Goal: Find specific page/section: Find specific page/section

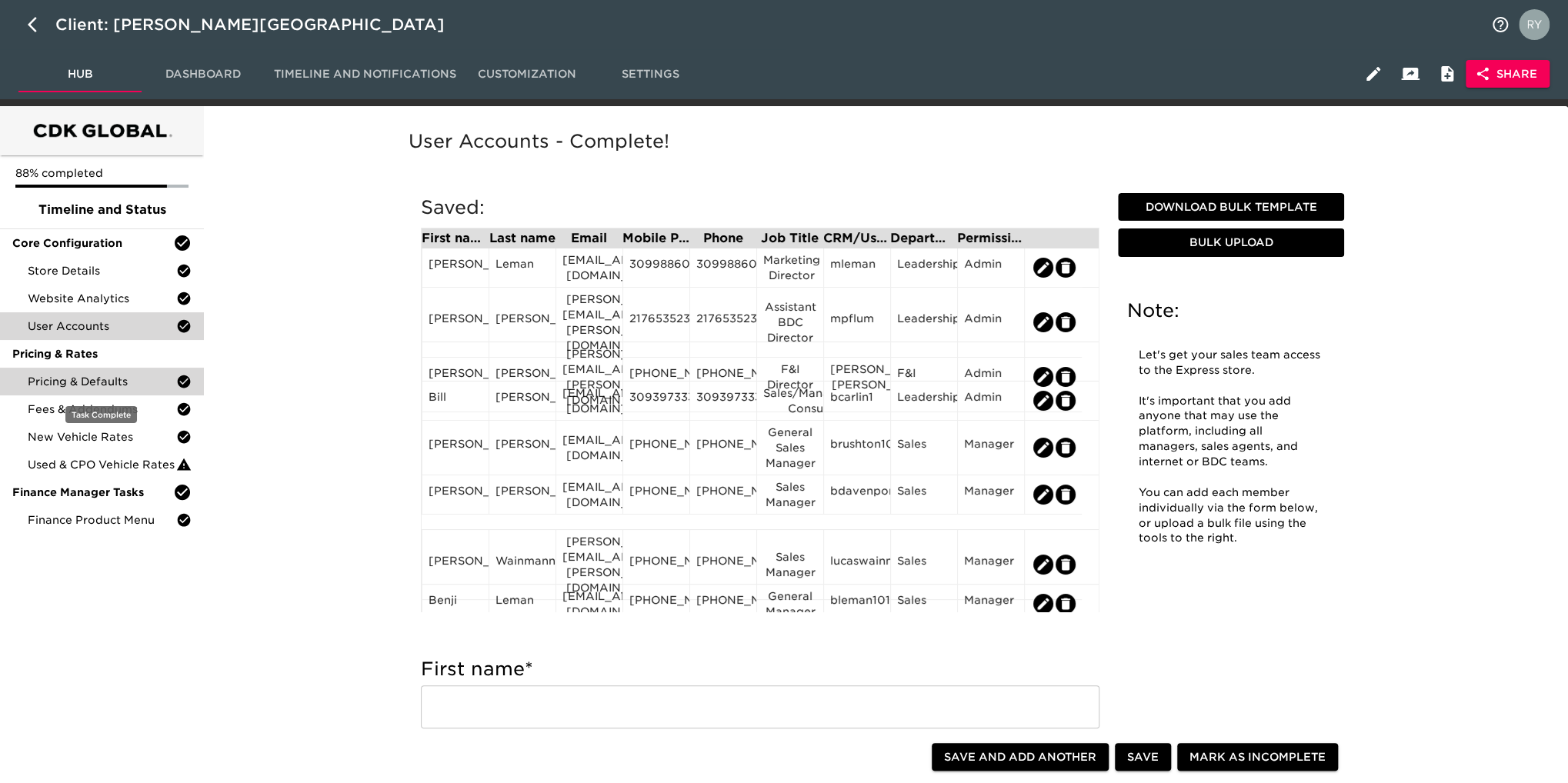
click at [116, 384] on span "Pricing & Defaults" at bounding box center [102, 381] width 149 height 15
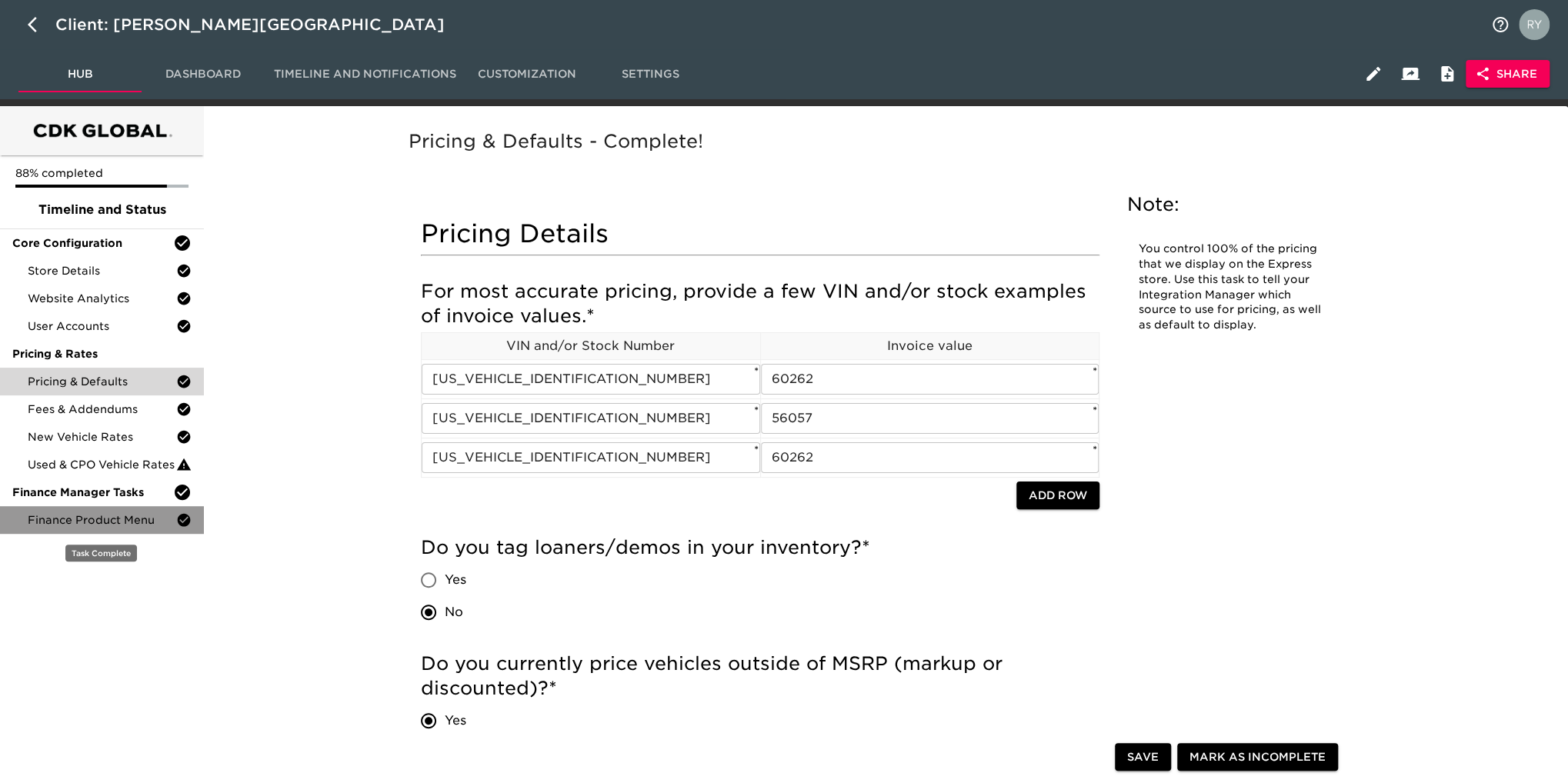
click at [123, 521] on span "Finance Product Menu" at bounding box center [102, 520] width 149 height 15
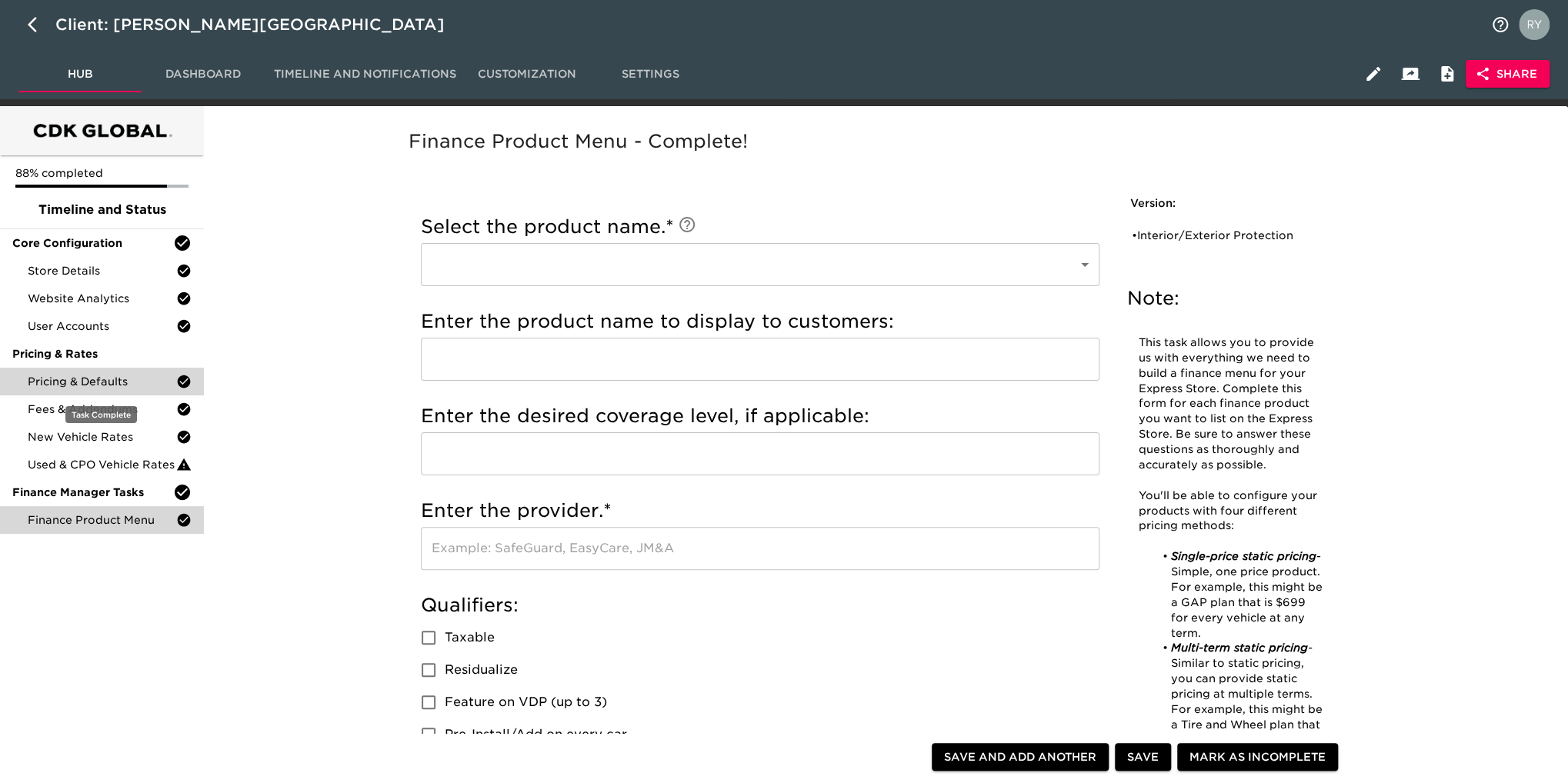
click at [102, 386] on span "Pricing & Defaults" at bounding box center [102, 381] width 149 height 15
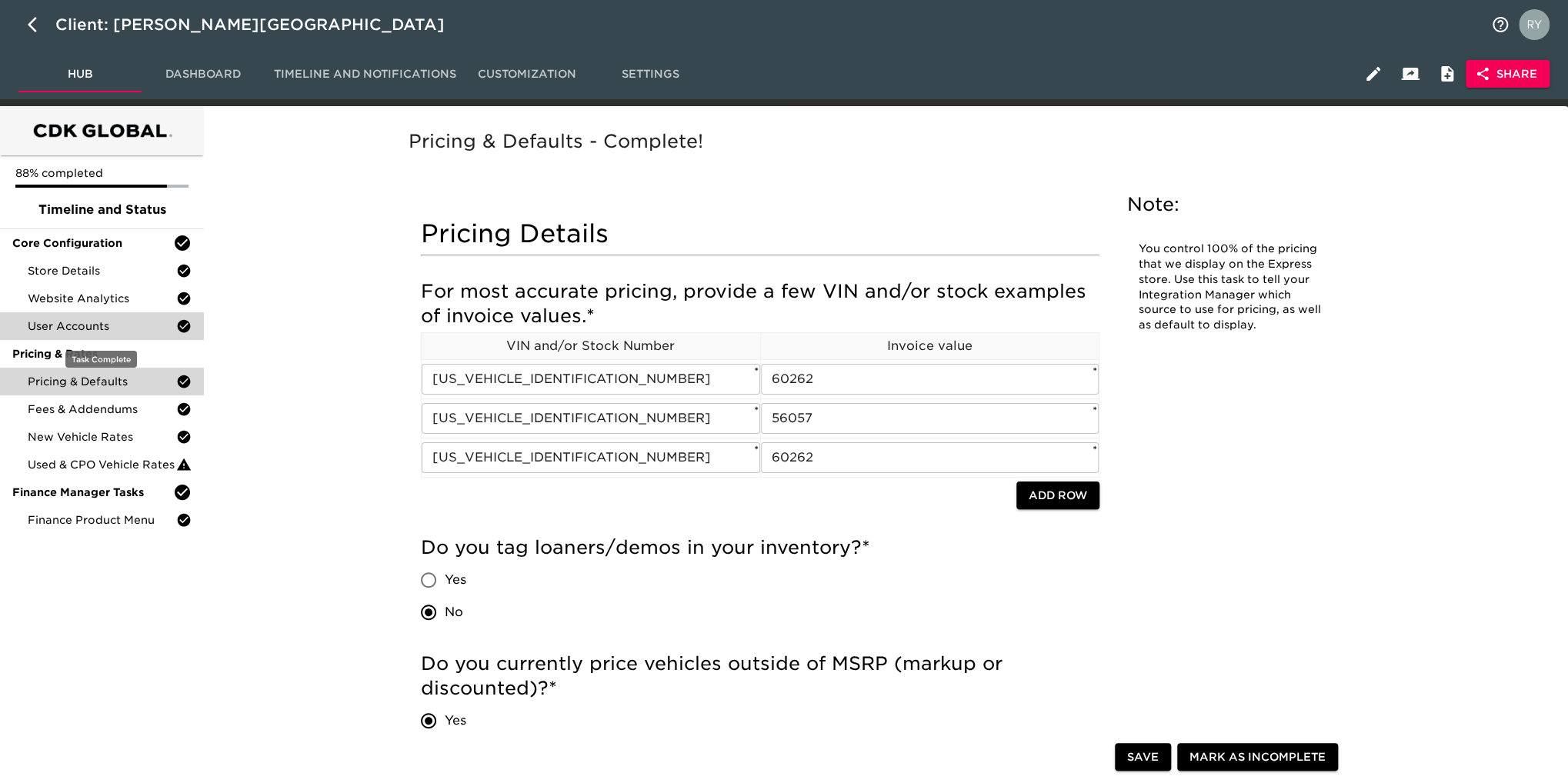
click at [71, 327] on span "User Accounts" at bounding box center [102, 325] width 149 height 15
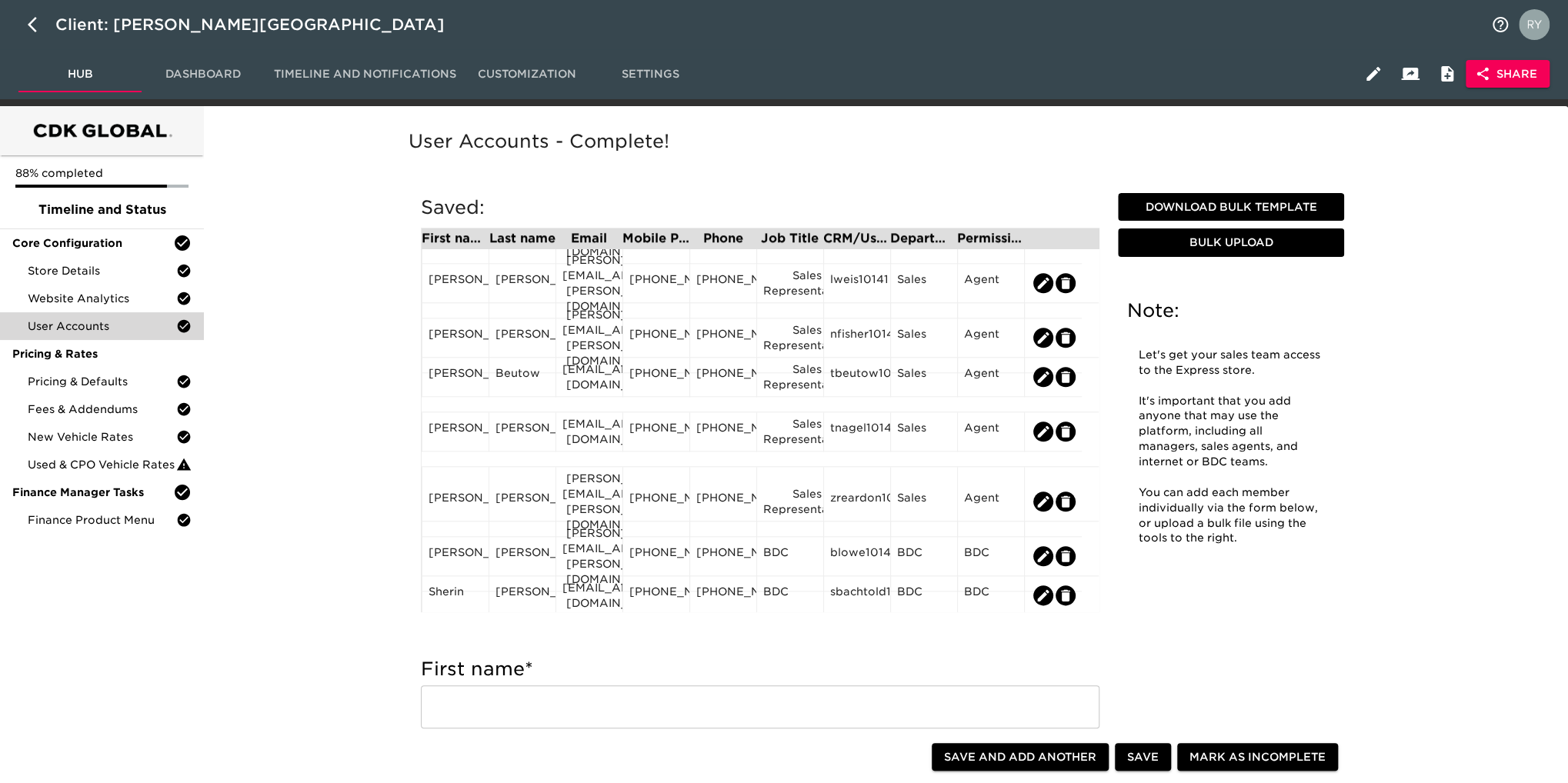
scroll to position [1120, 0]
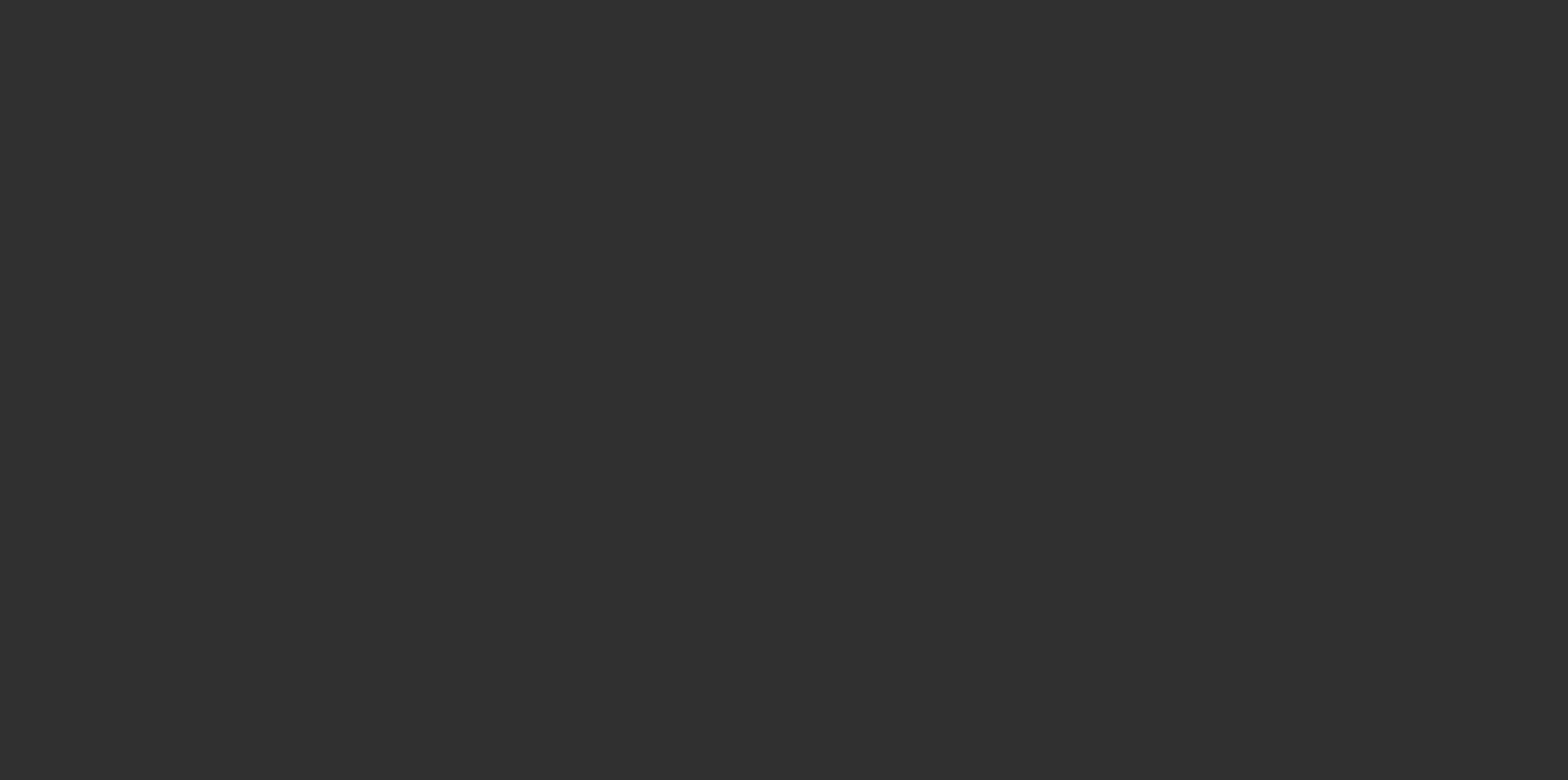
select select "10"
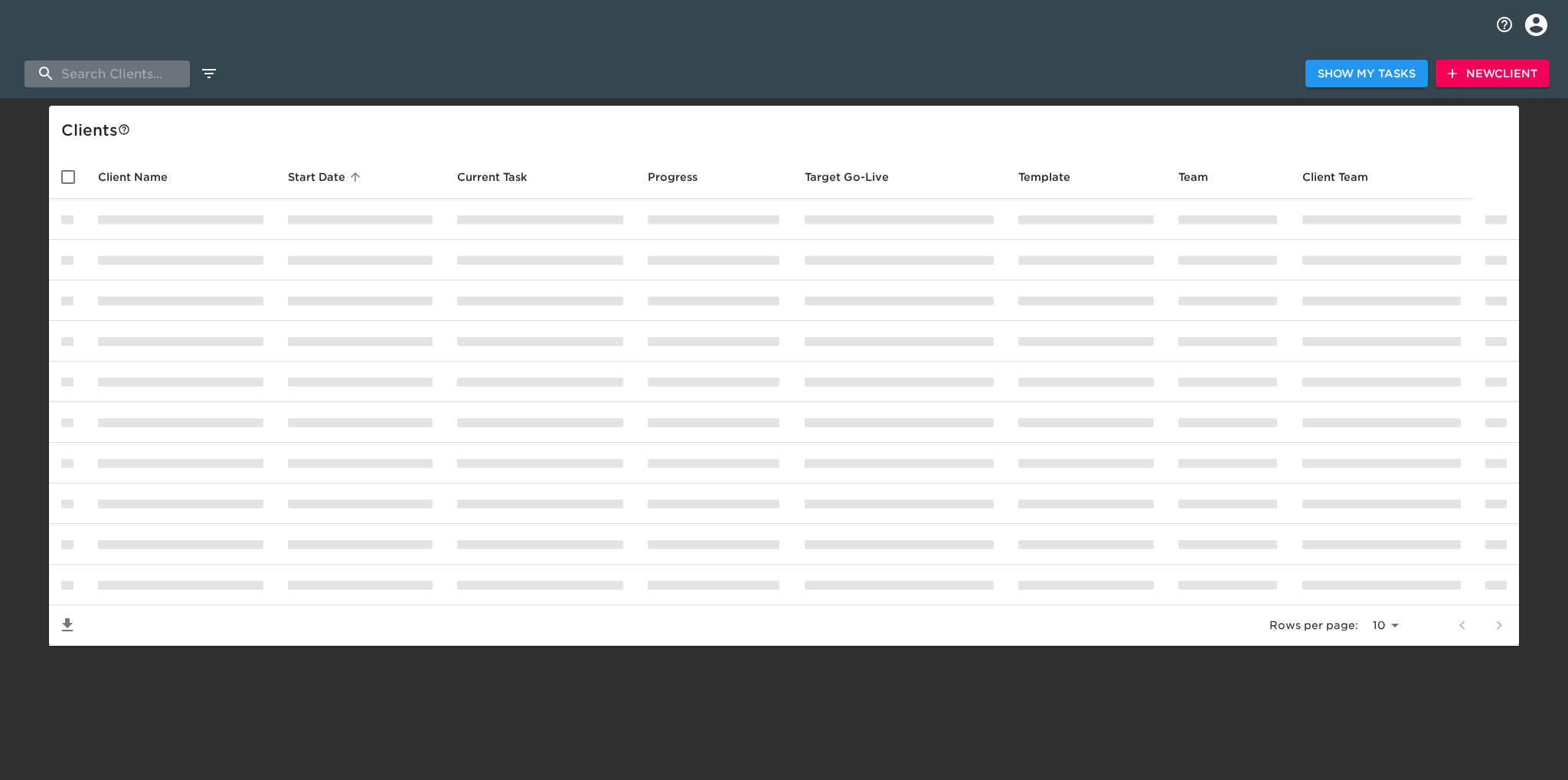
click at [80, 73] on input "search" at bounding box center [107, 73] width 166 height 27
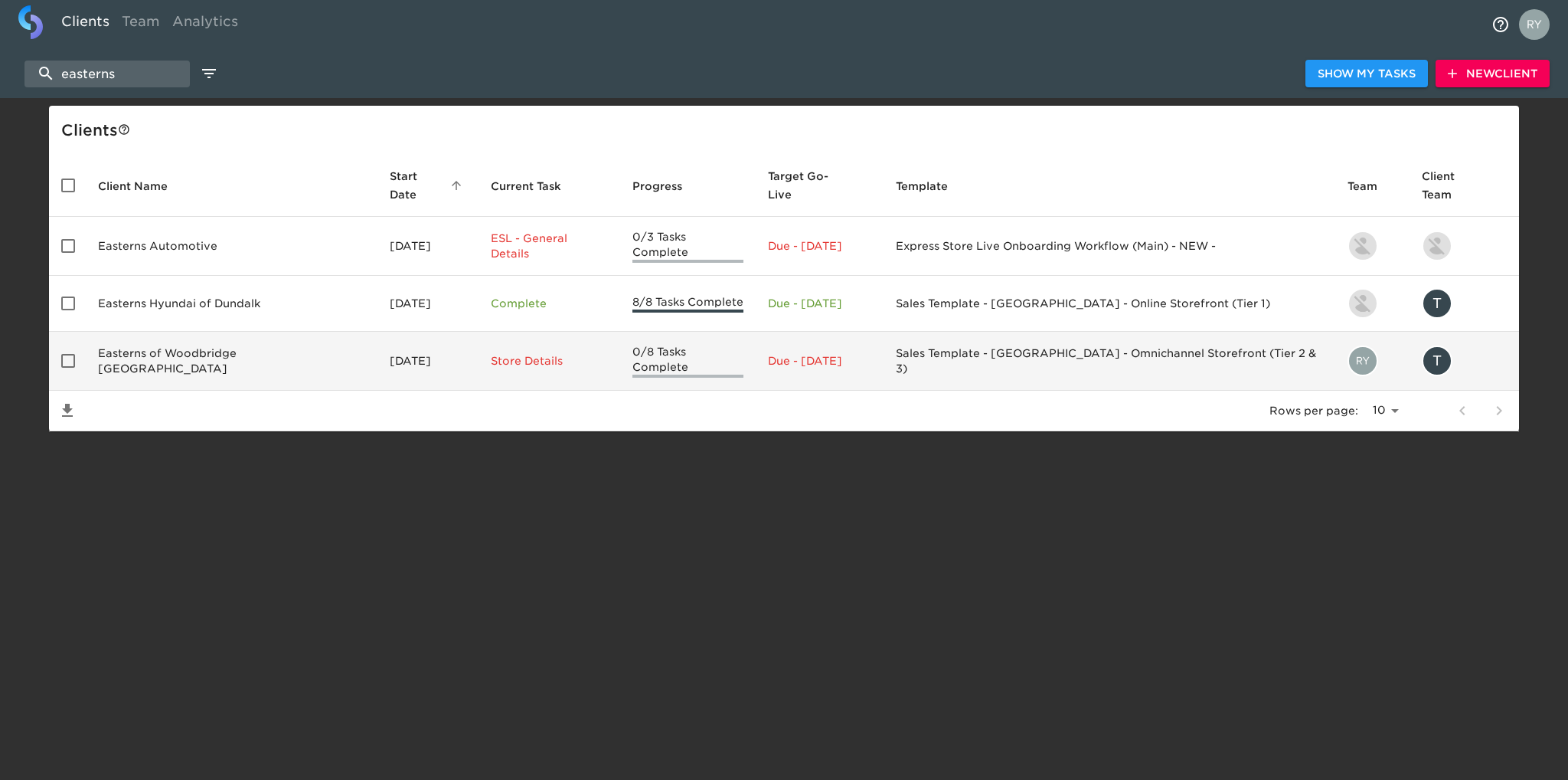
type input "easterns"
click at [237, 332] on td "Easterns of Woodbridge [GEOGRAPHIC_DATA]" at bounding box center [231, 361] width 292 height 59
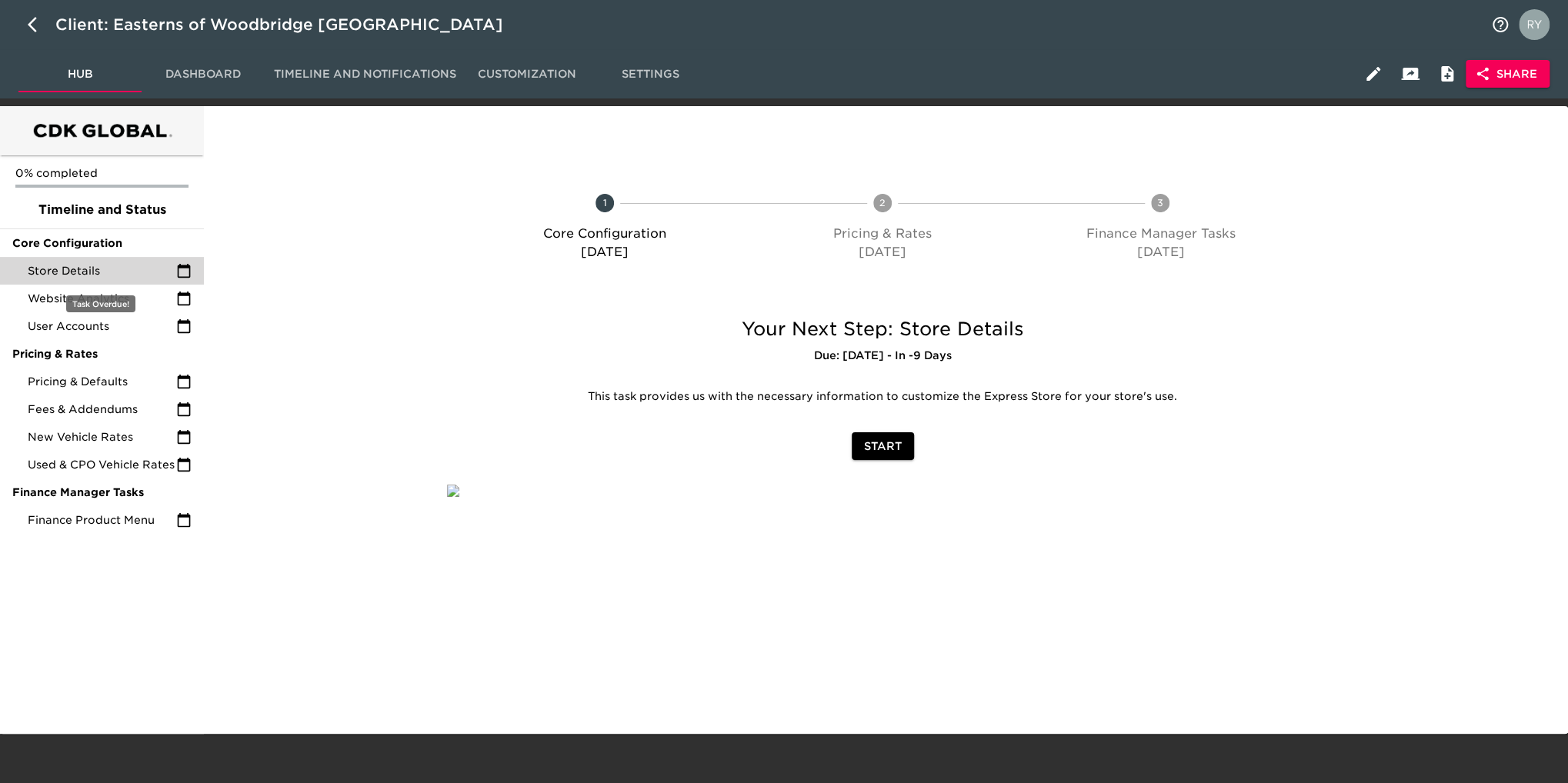
click at [100, 274] on span "Store Details" at bounding box center [102, 270] width 149 height 15
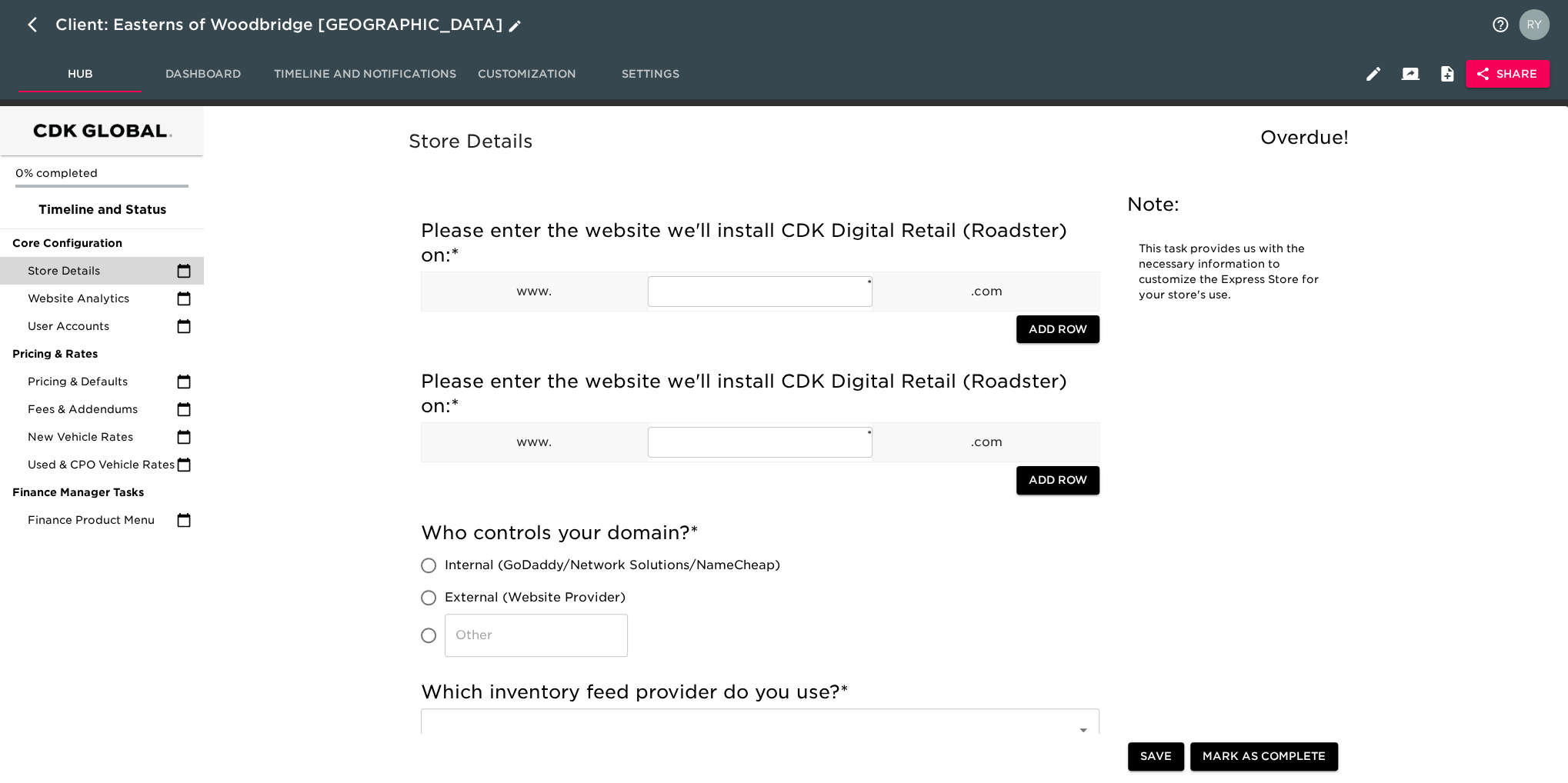
click at [24, 19] on button "button" at bounding box center [37, 25] width 37 height 37
select select "10"
